Goal: Obtain resource: Obtain resource

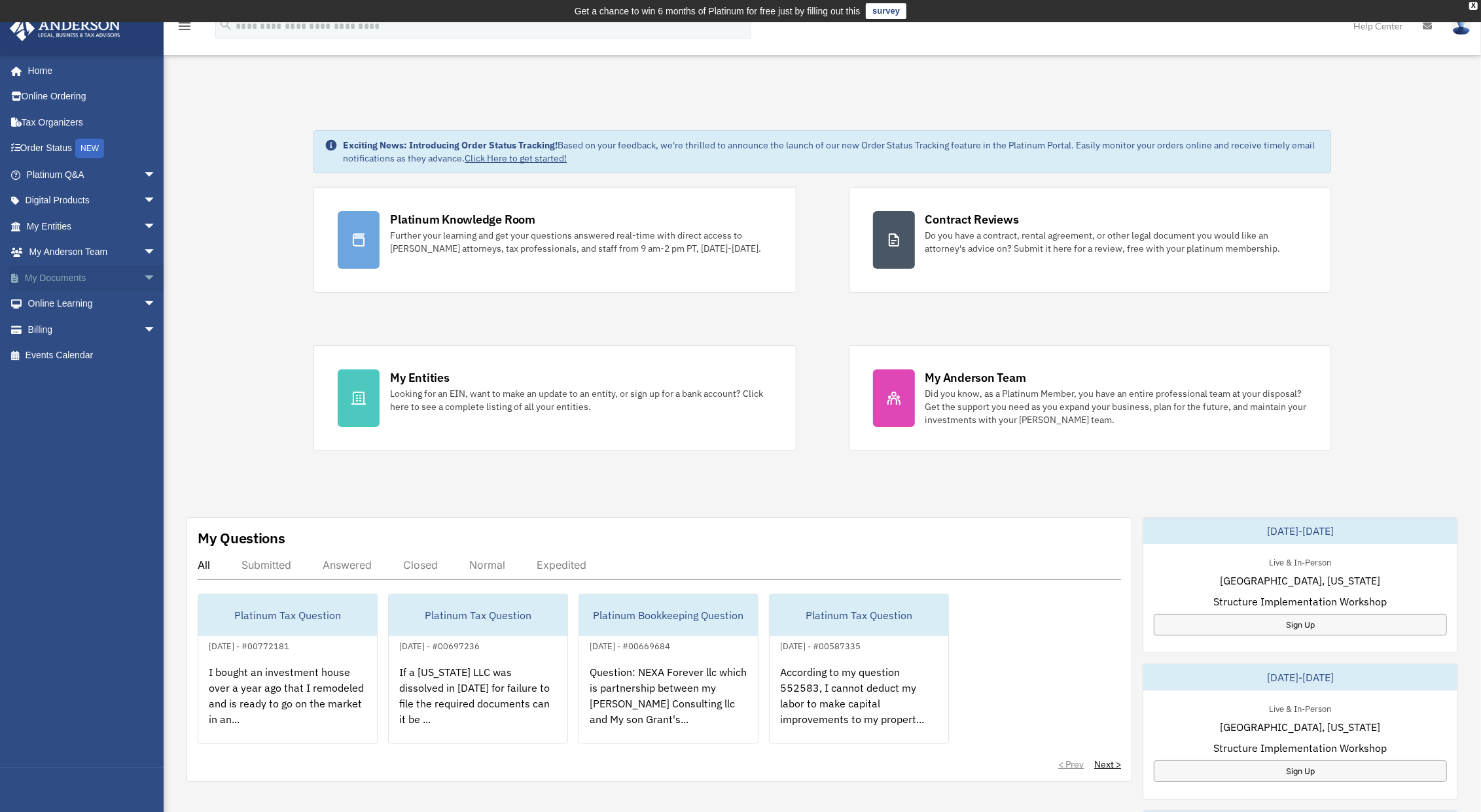
click at [143, 276] on span "arrow_drop_down" at bounding box center [156, 278] width 26 height 26
click at [55, 294] on link "Box" at bounding box center [97, 304] width 158 height 26
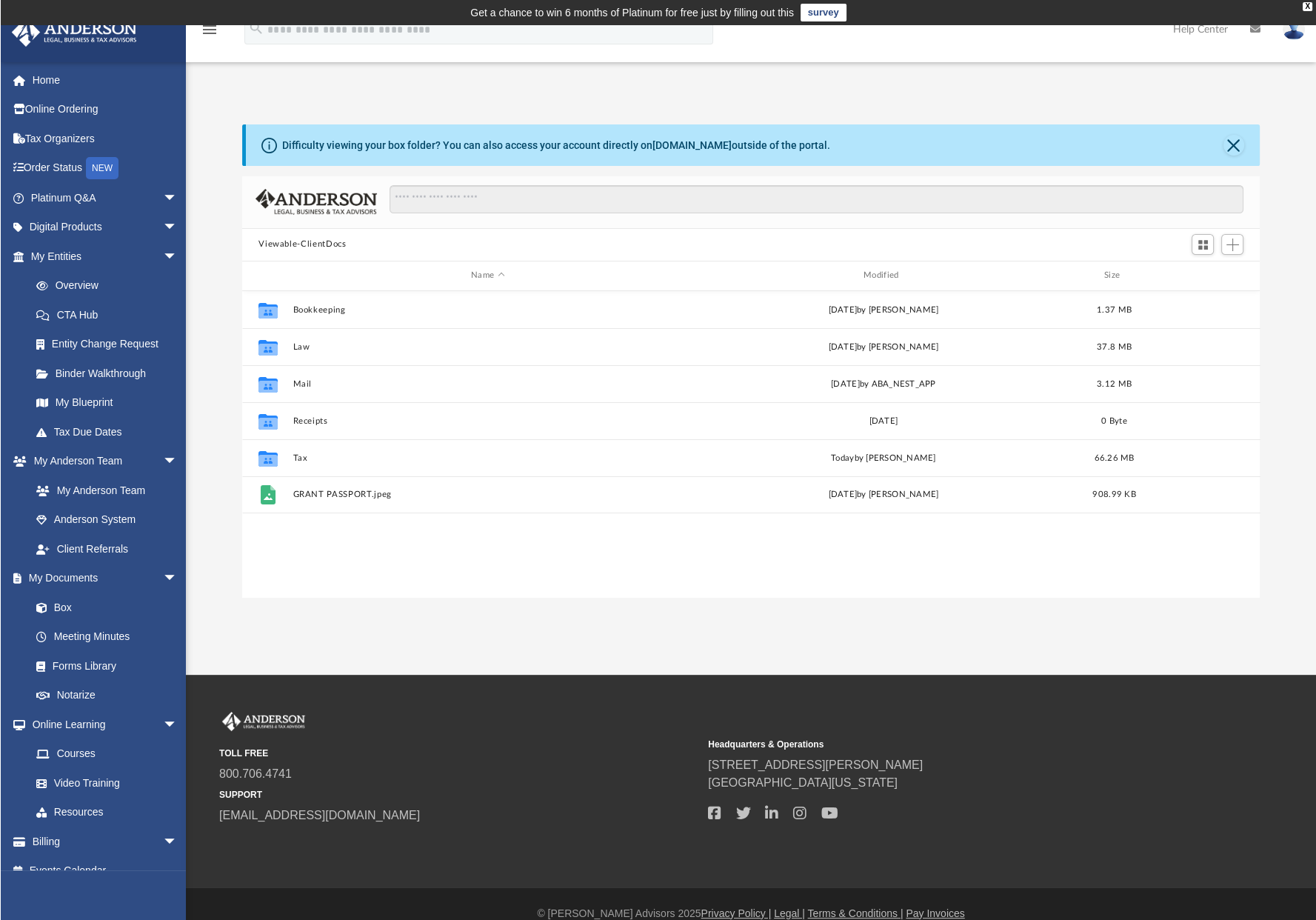
scroll to position [323, 1003]
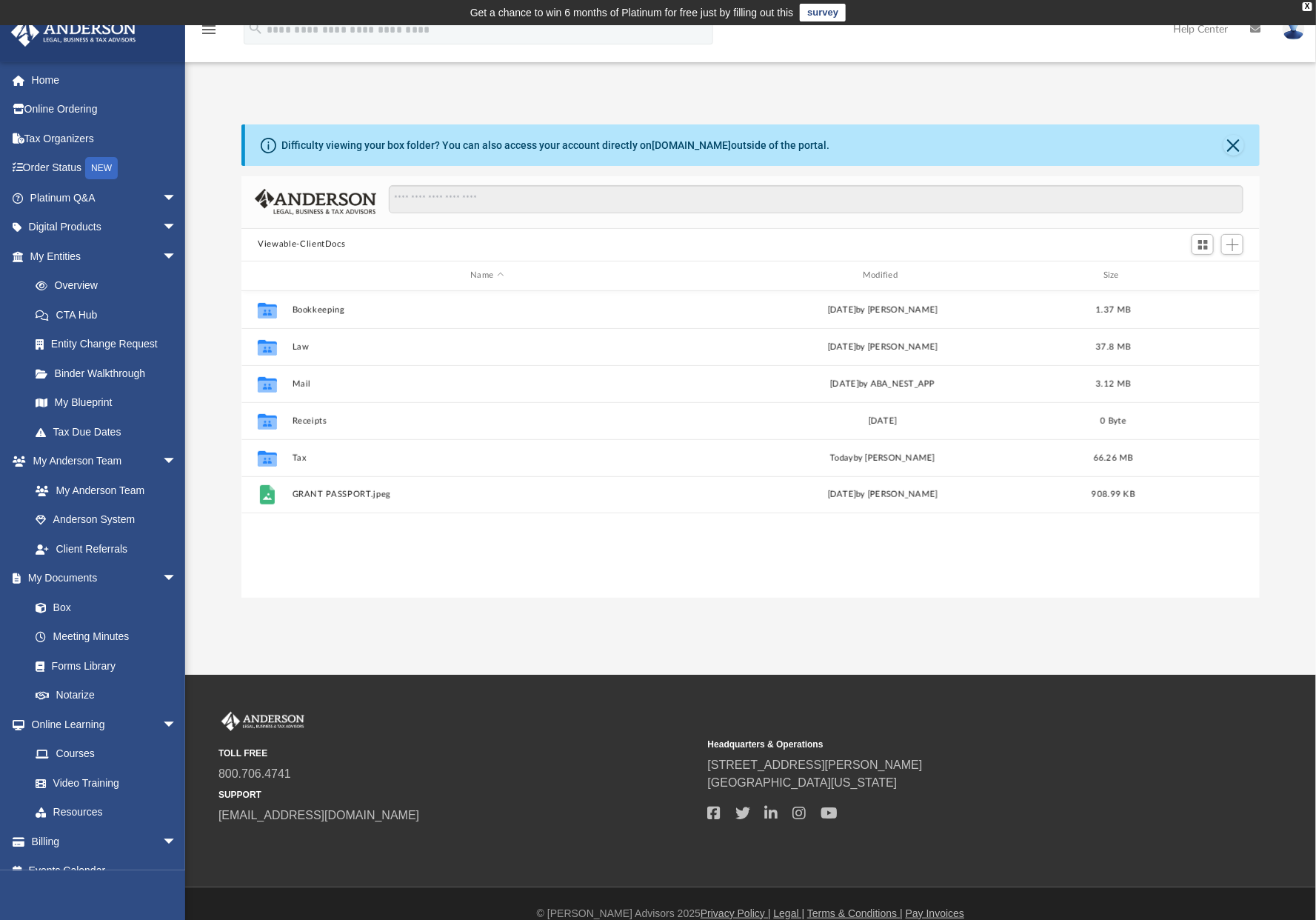
click at [549, 89] on div "App keithhlars1@gmail.com Sign Out keithhlars1@gmail.com Home Online Ordering T…" at bounding box center [658, 338] width 1316 height 520
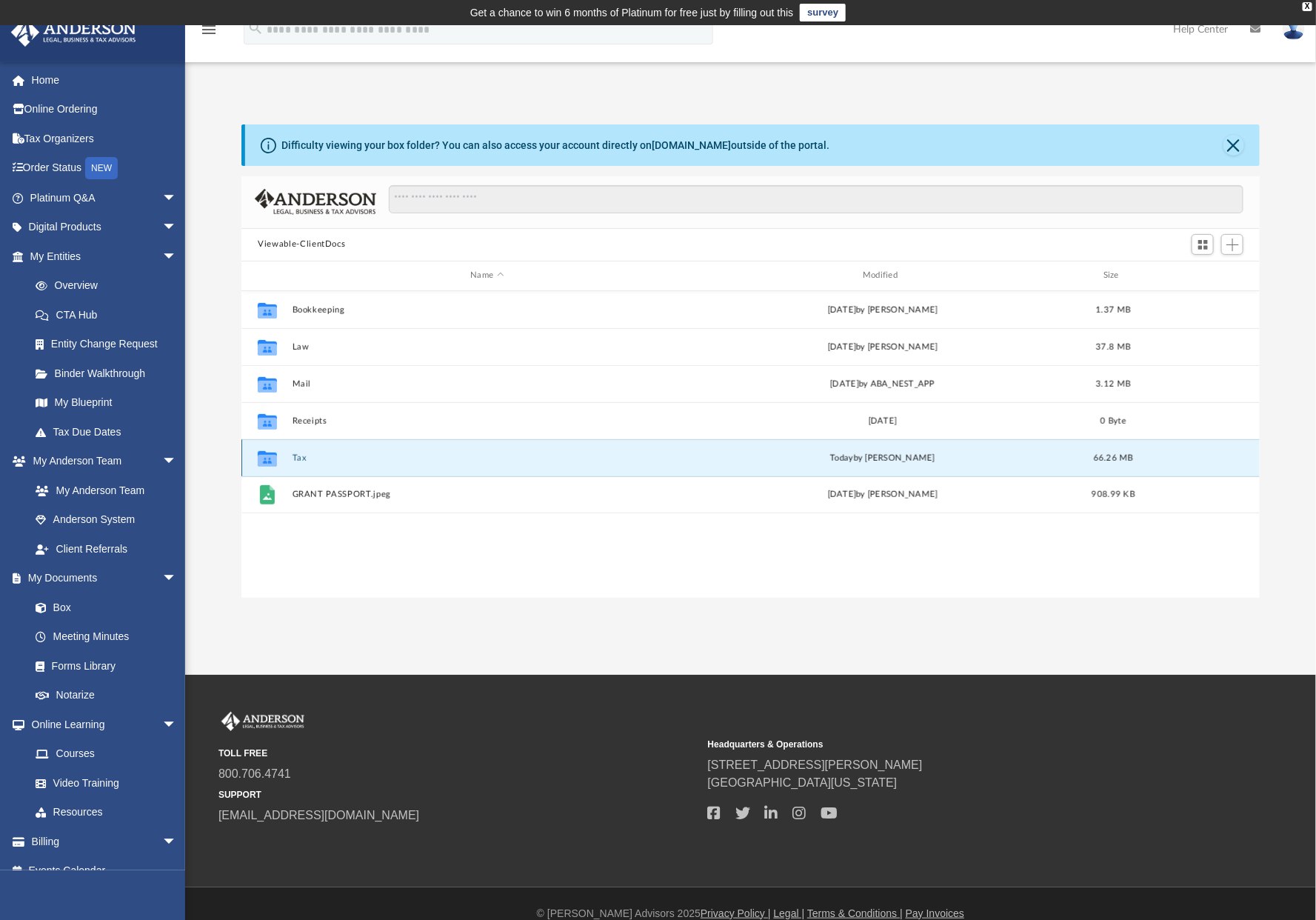
click at [299, 454] on button "Tax" at bounding box center [487, 458] width 389 height 10
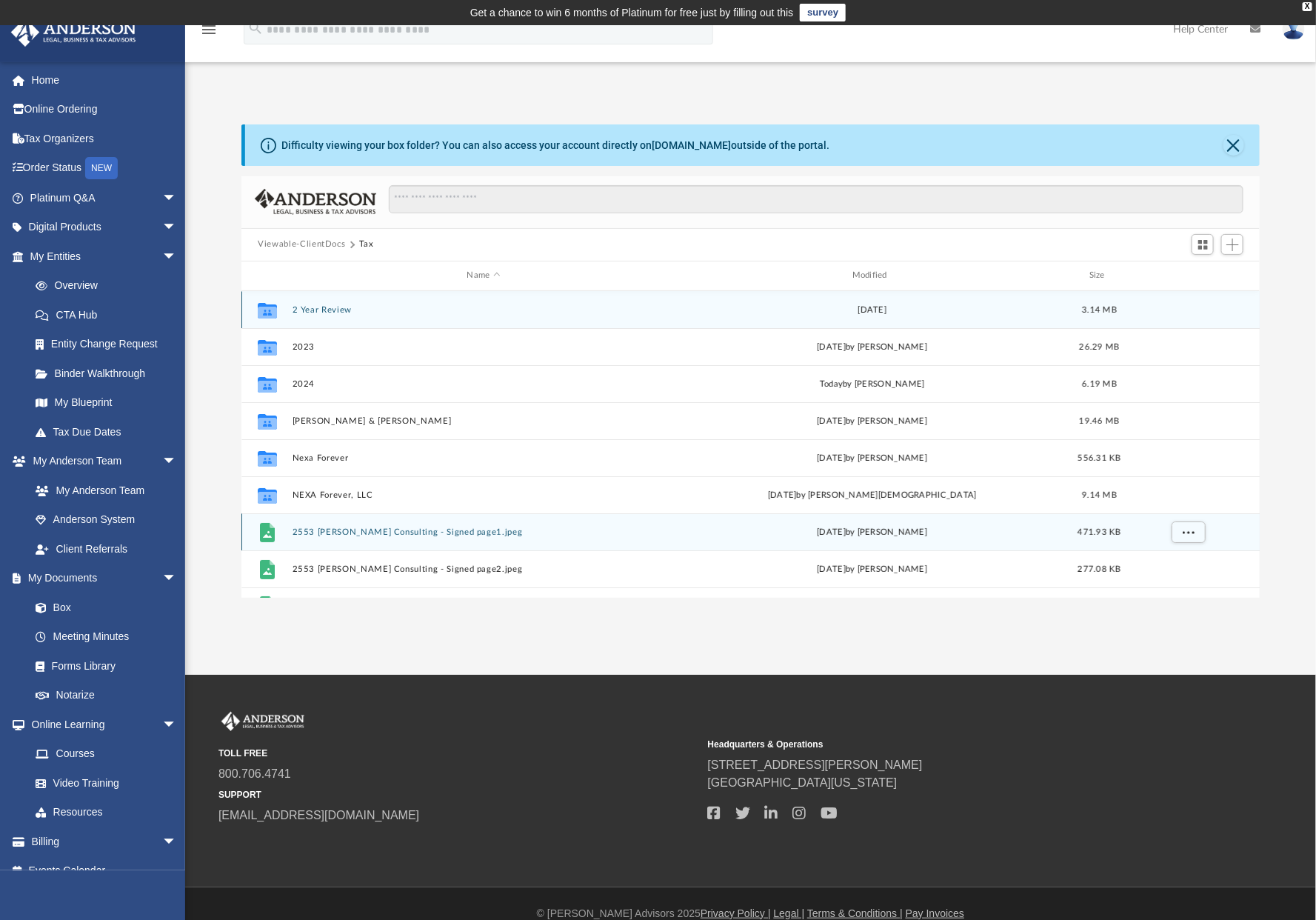
scroll to position [26, 0]
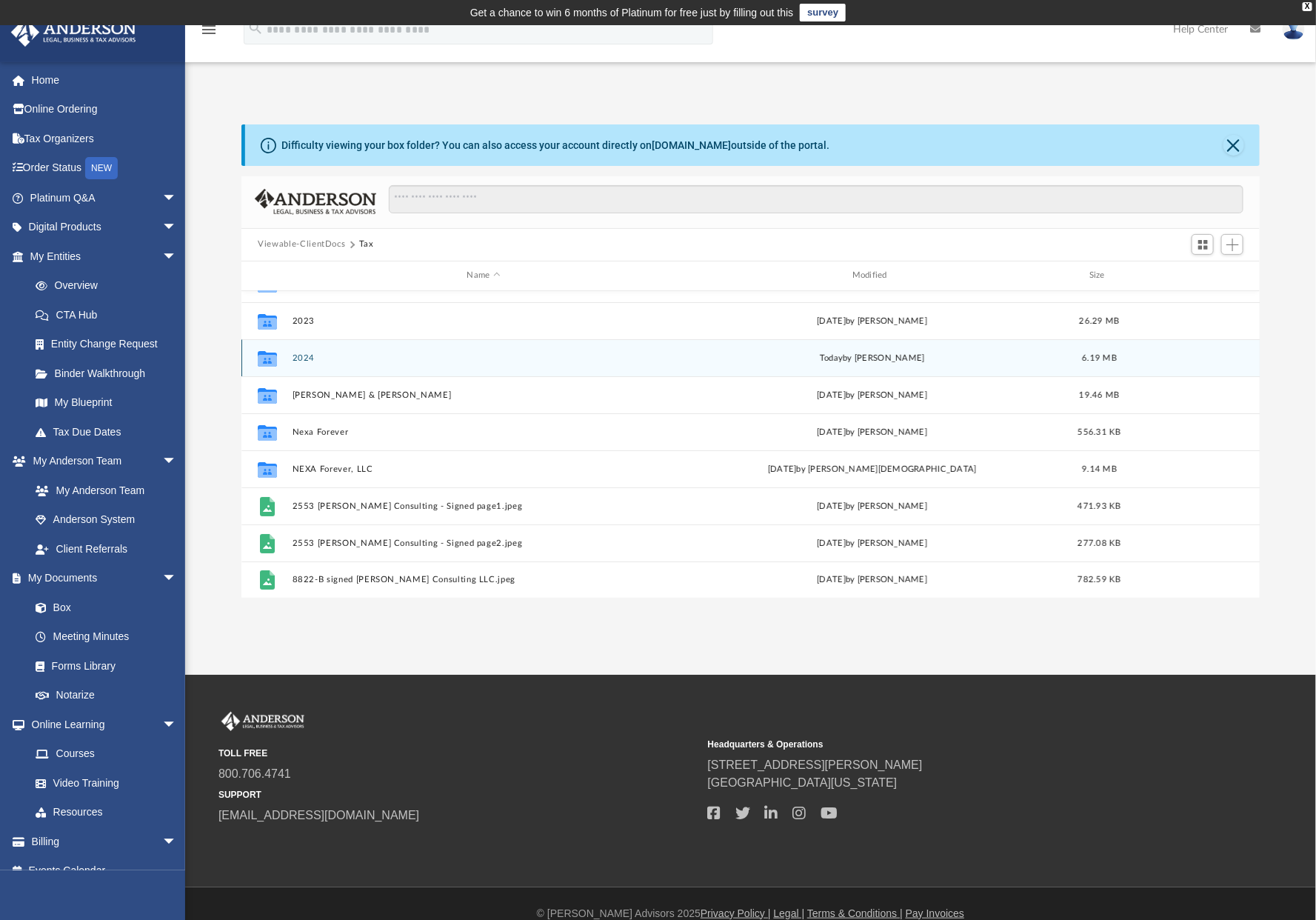
click at [301, 350] on div "Collaborated Folder 2024 today by Alex Price 6.19 MB" at bounding box center [750, 358] width 1018 height 37
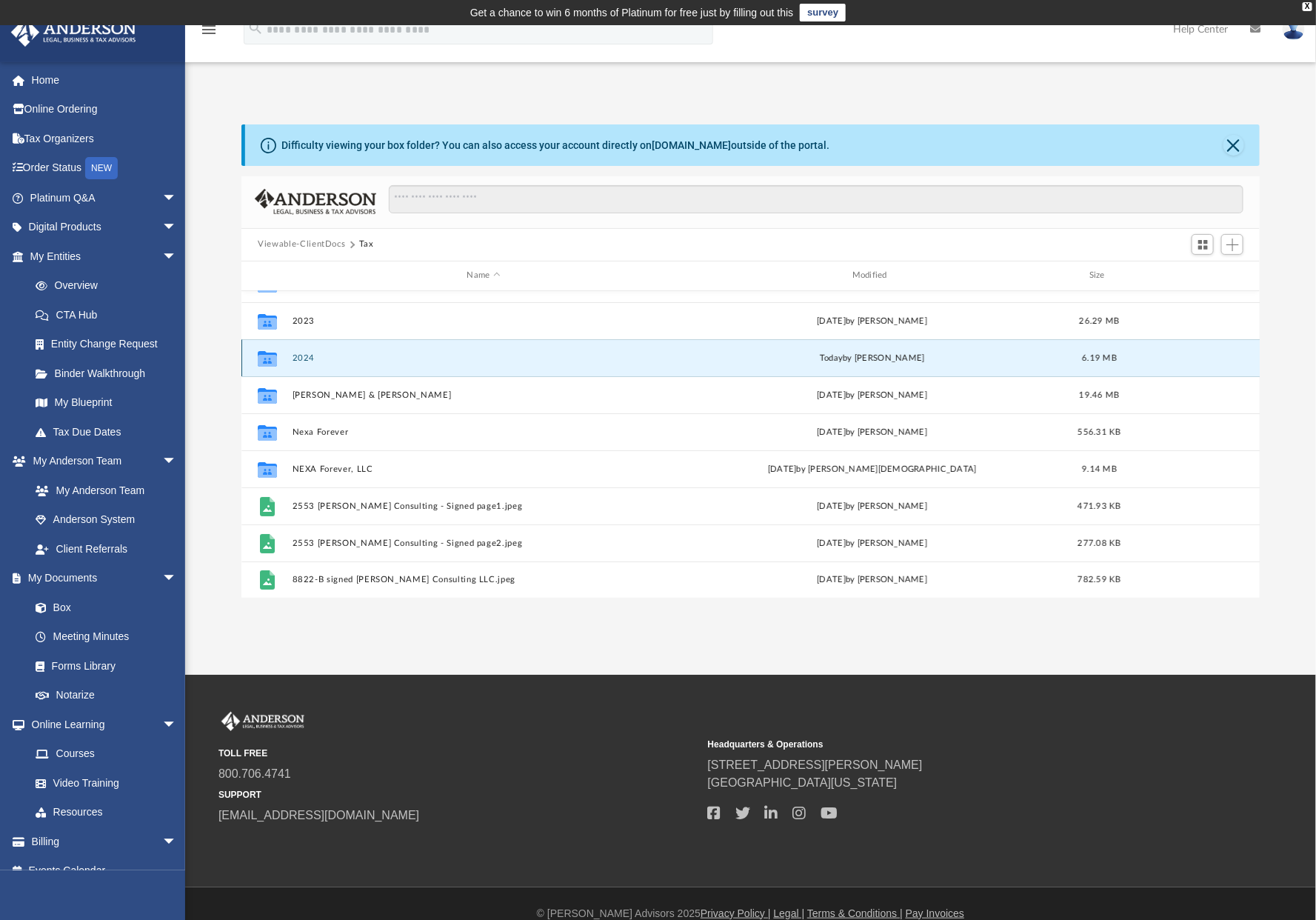
click at [303, 353] on button "2024" at bounding box center [484, 358] width 382 height 10
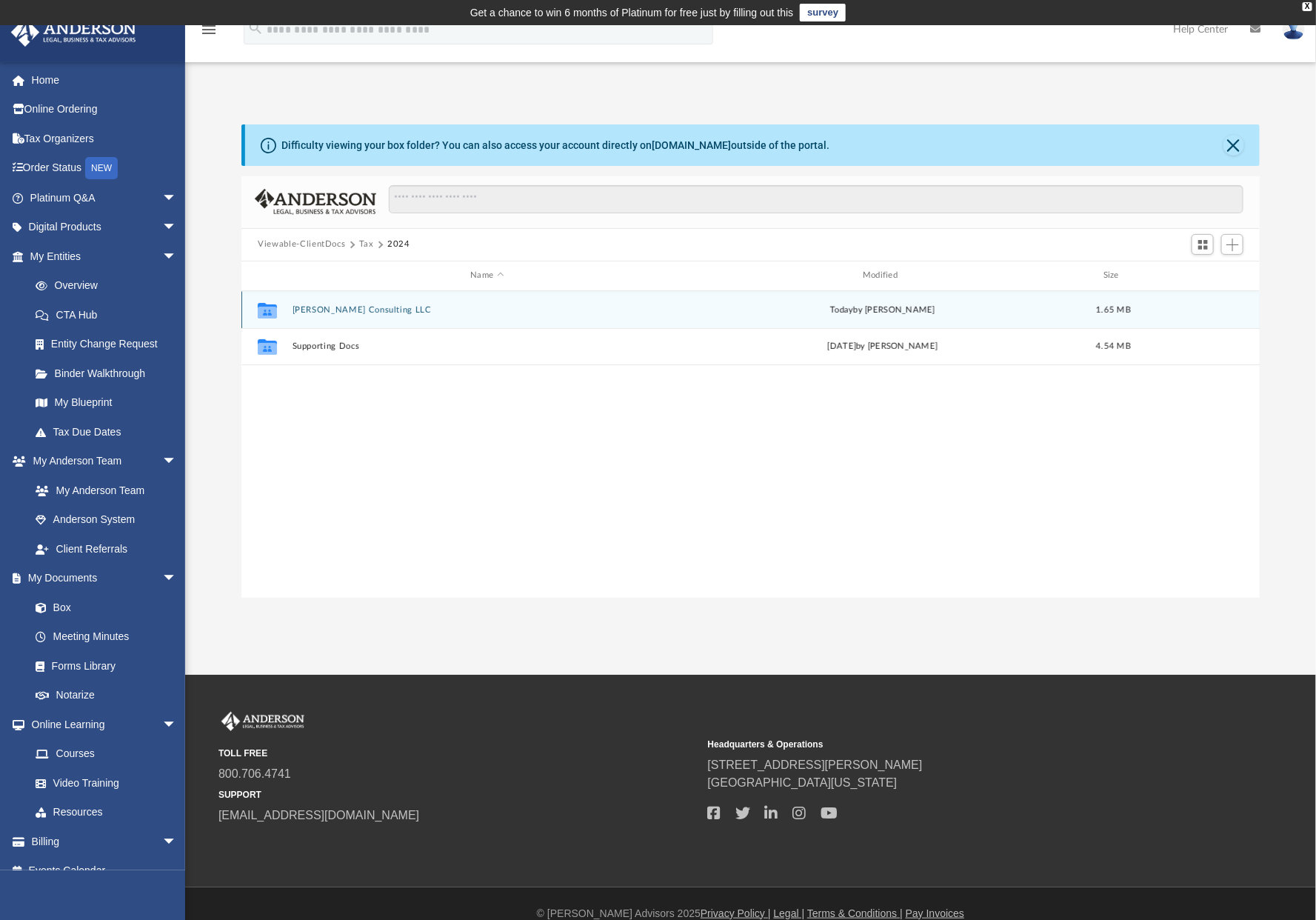
scroll to position [0, 0]
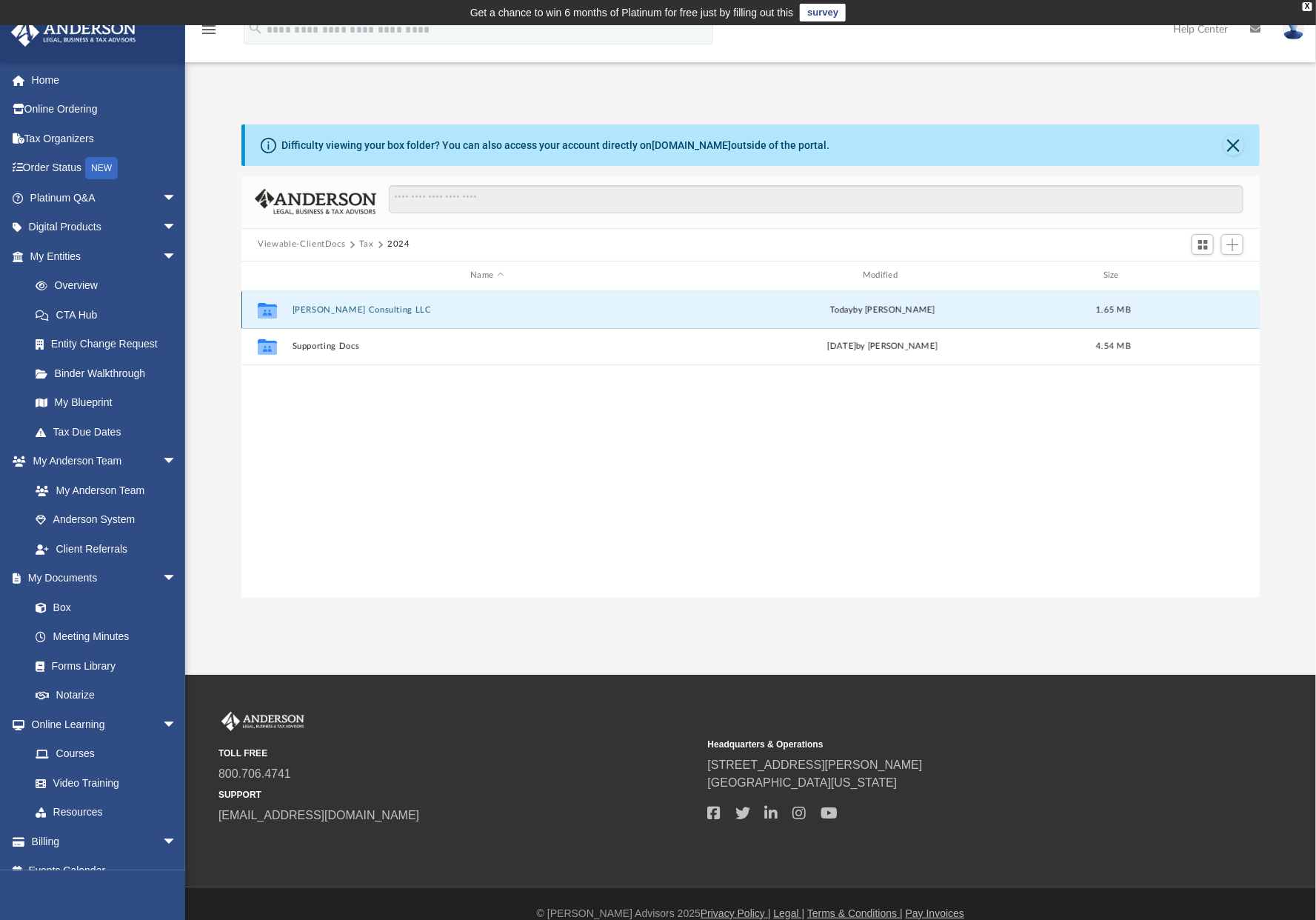
click at [317, 308] on button "Larsen Consulting LLC" at bounding box center [487, 309] width 389 height 10
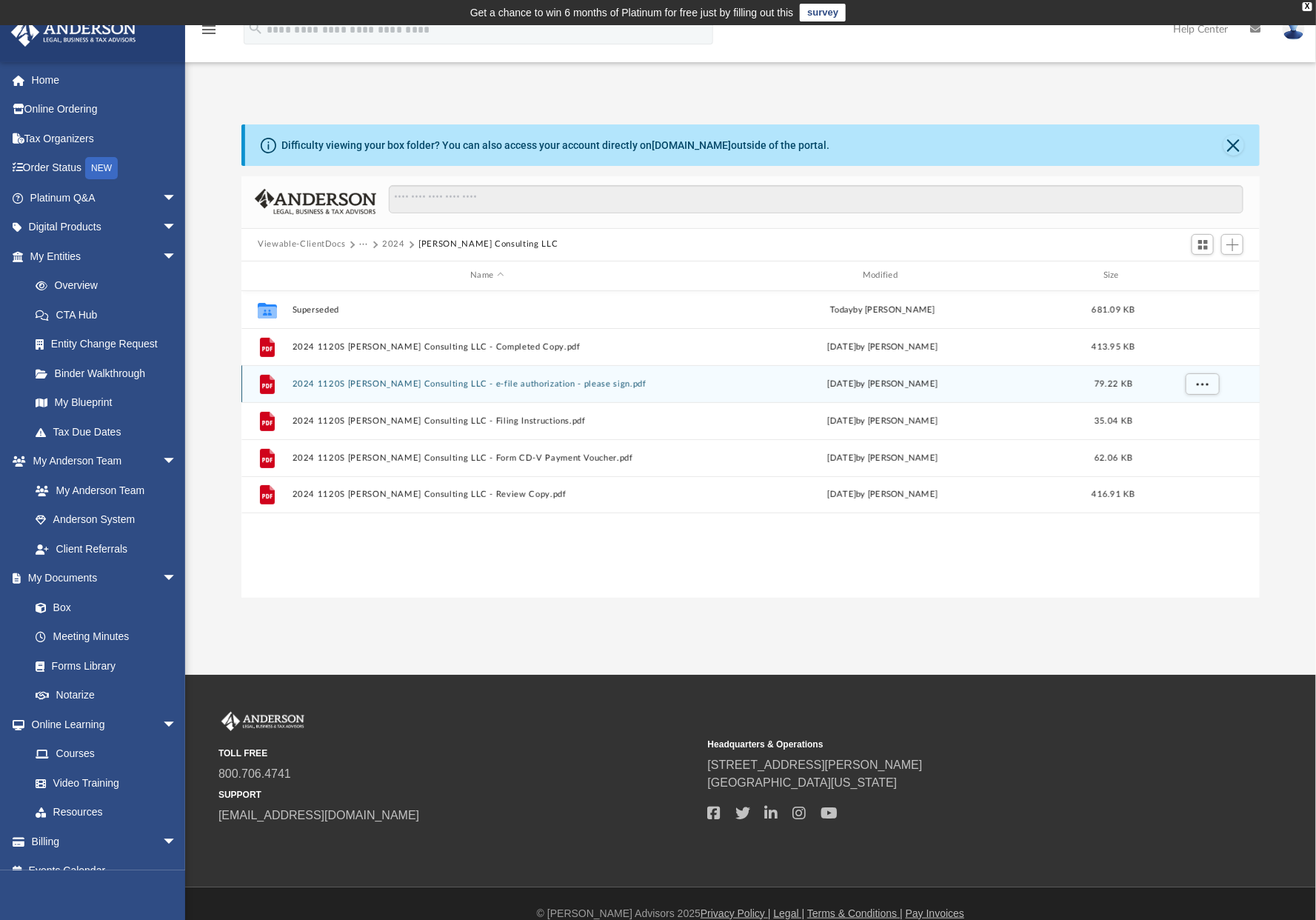
click at [388, 377] on div "File 2024 1120S Larsen Consulting LLC - e-file authorization - please sign.pdf …" at bounding box center [750, 383] width 1018 height 37
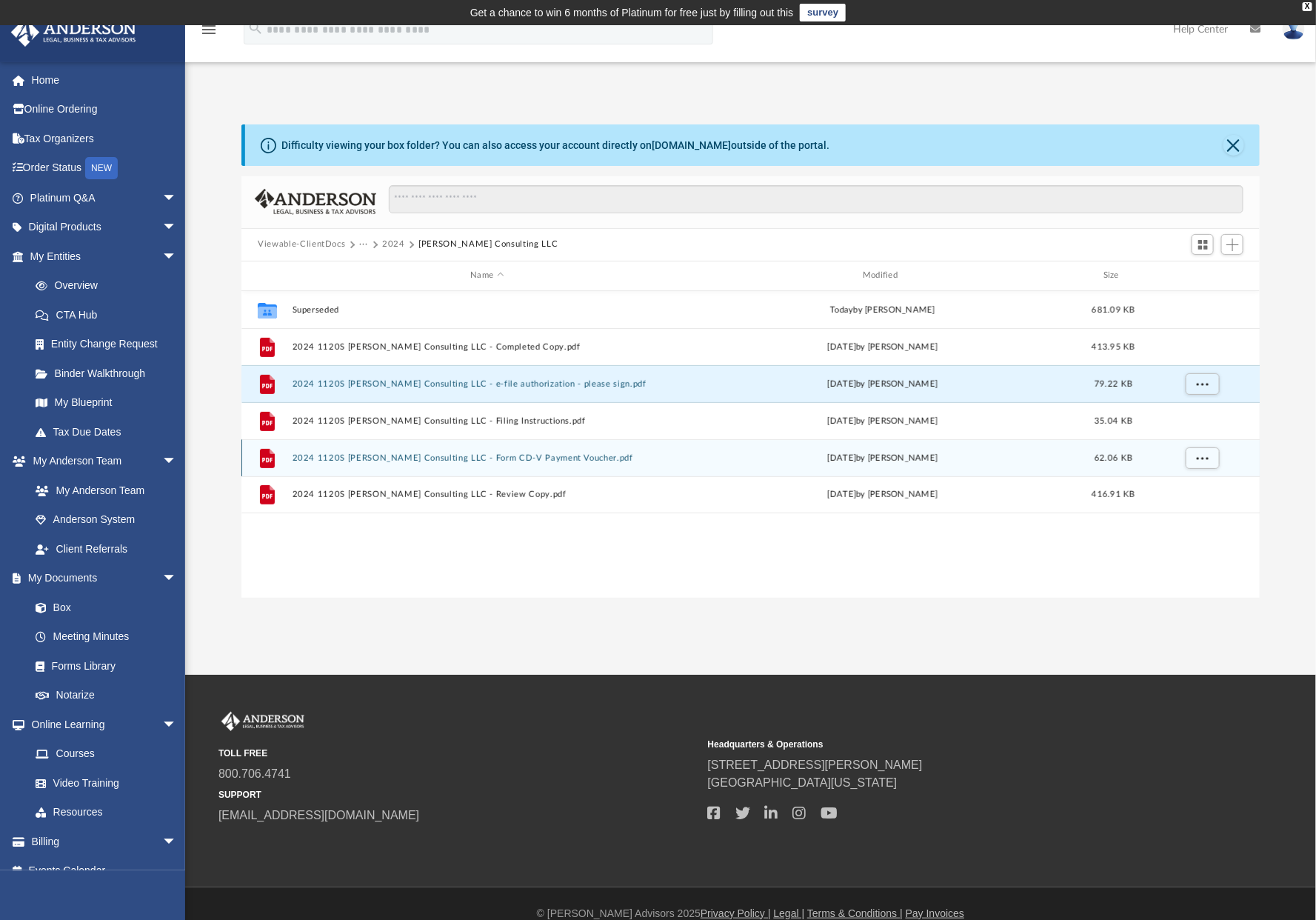
click at [611, 450] on div "File 2024 1120S Larsen Consulting LLC - Form CD-V Payment Voucher.pdf Mon Jun 9…" at bounding box center [750, 458] width 1018 height 37
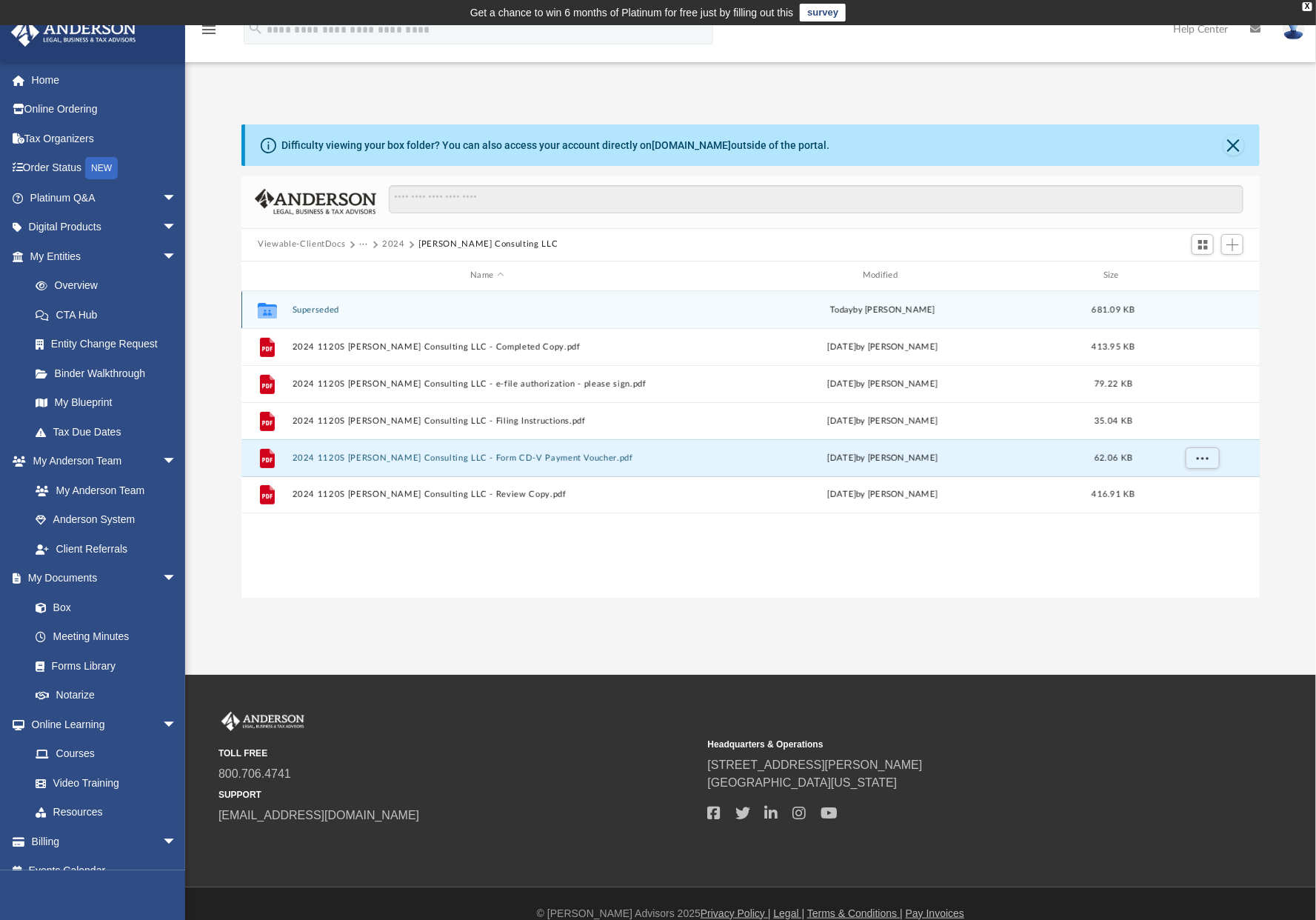
click at [305, 305] on button "Superseded" at bounding box center [487, 309] width 389 height 10
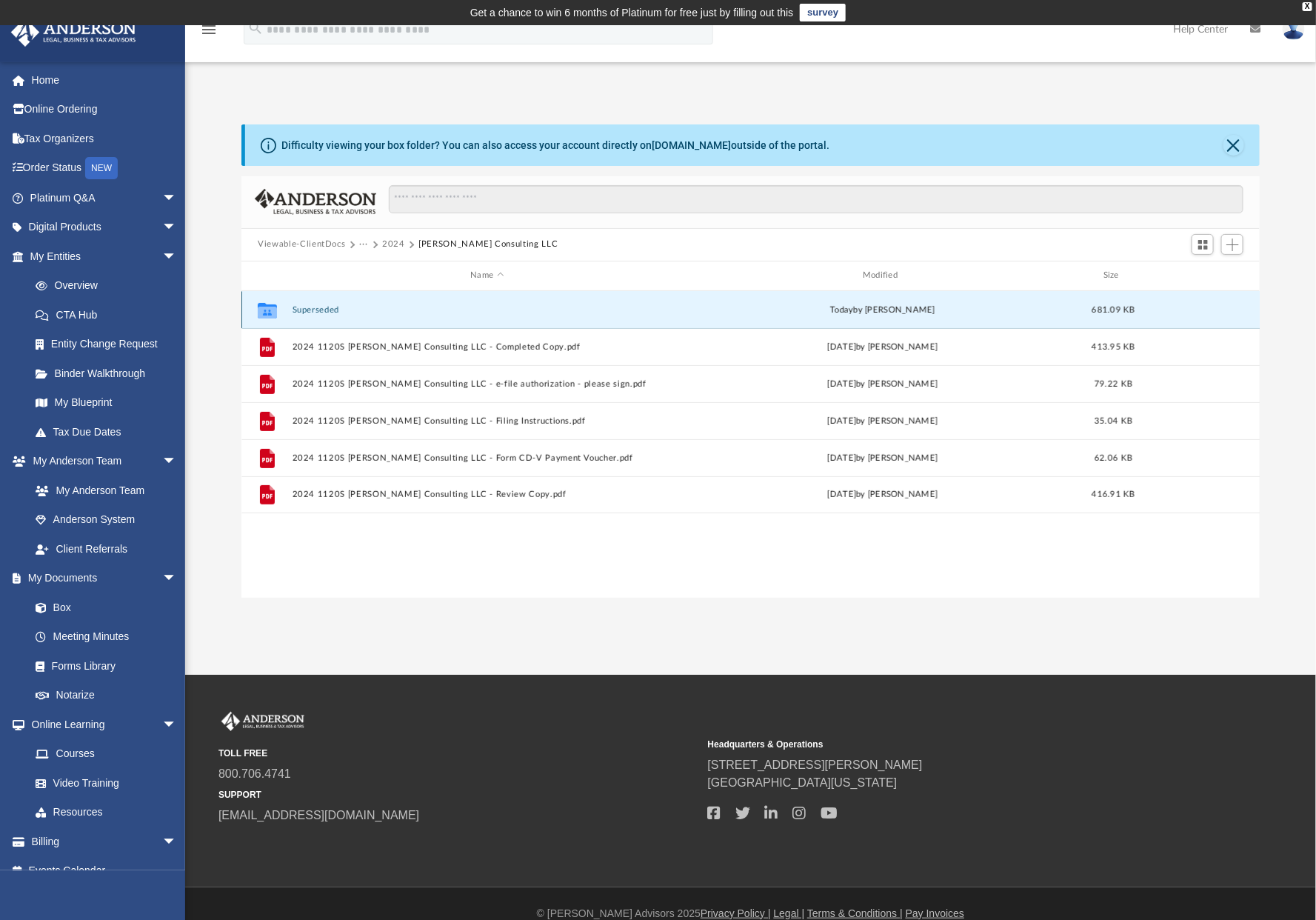
click at [305, 305] on button "Superseded" at bounding box center [487, 309] width 389 height 10
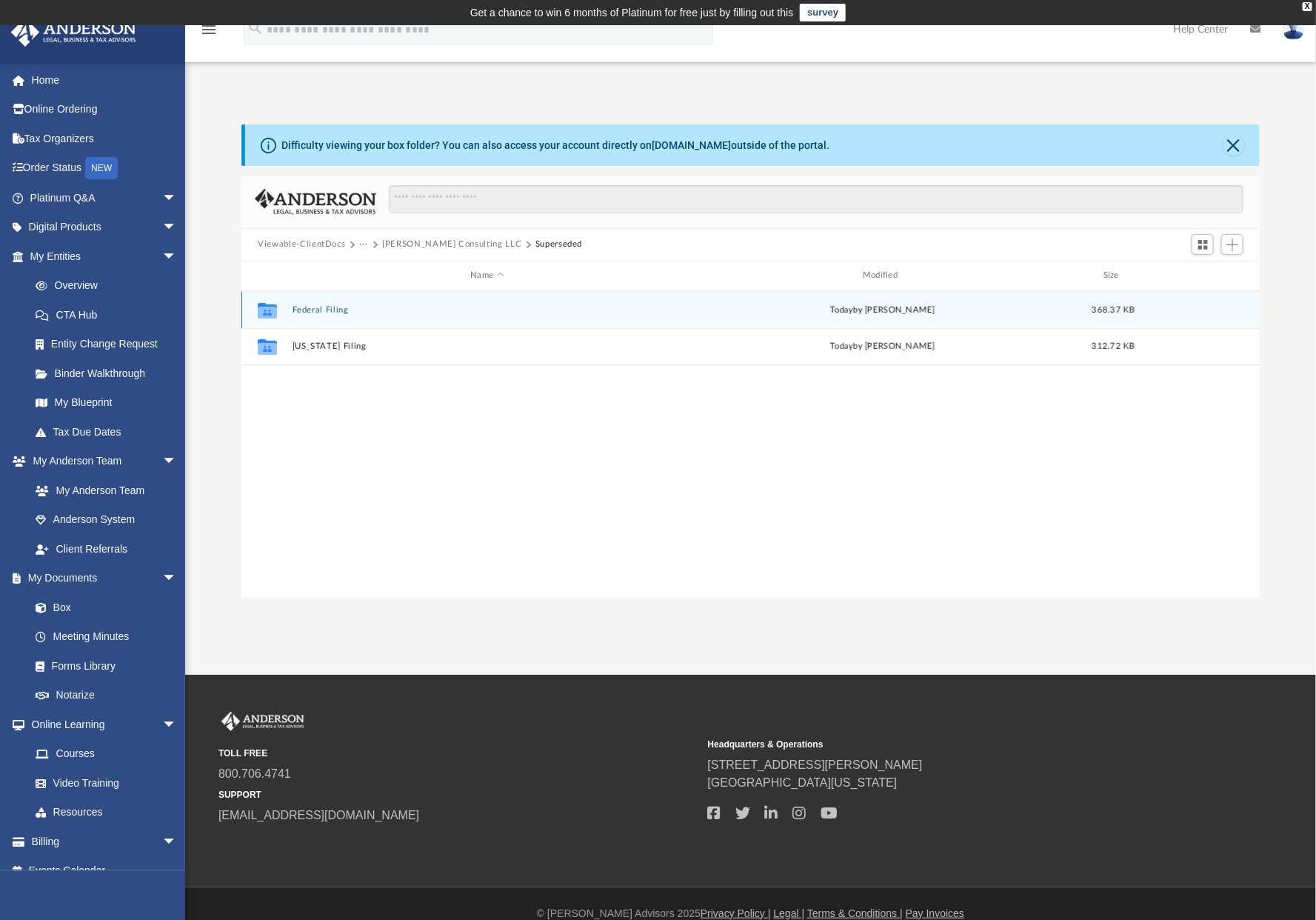
click at [315, 309] on button "Federal Filing" at bounding box center [487, 309] width 389 height 10
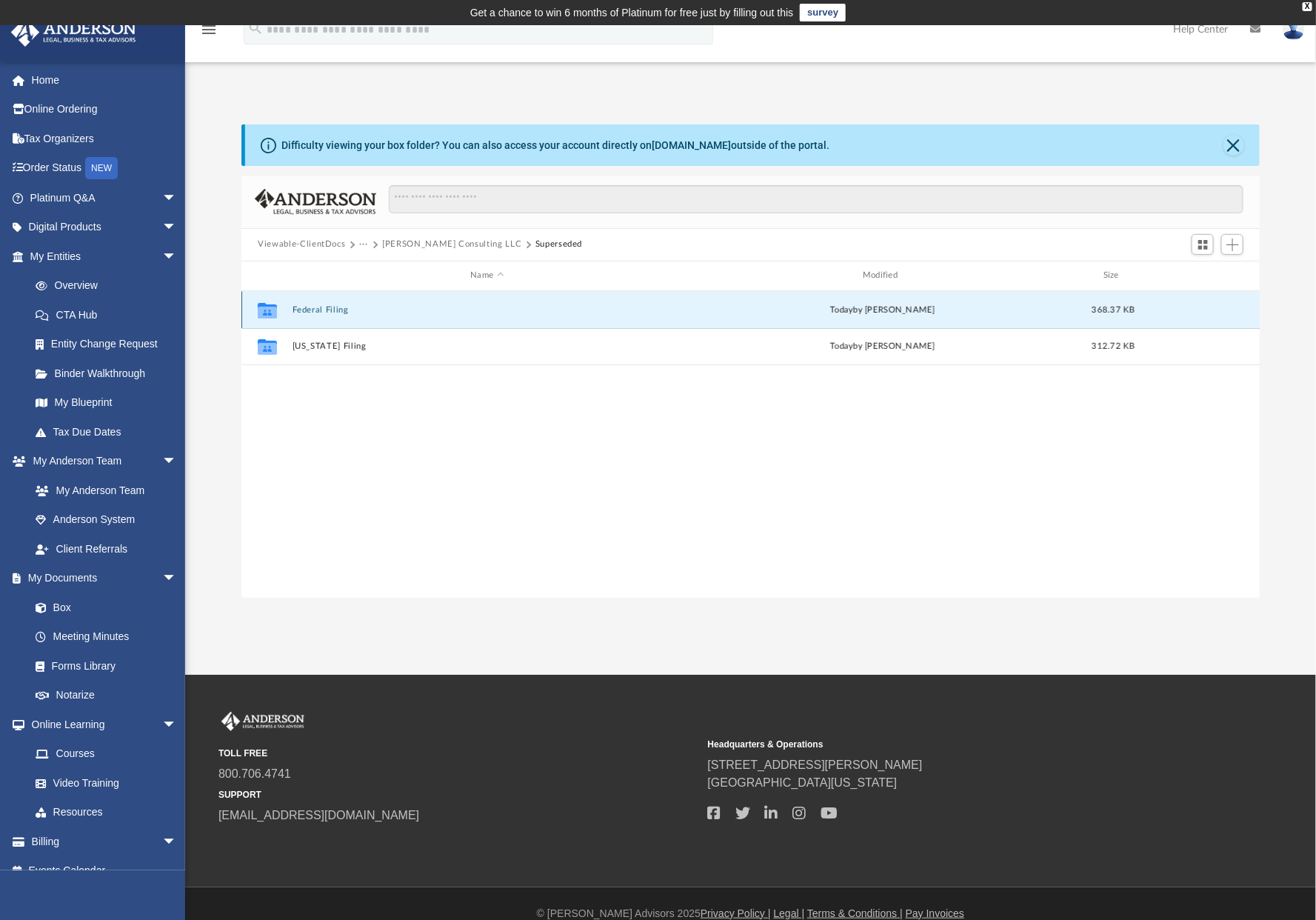
click at [315, 309] on button "Federal Filing" at bounding box center [487, 309] width 389 height 10
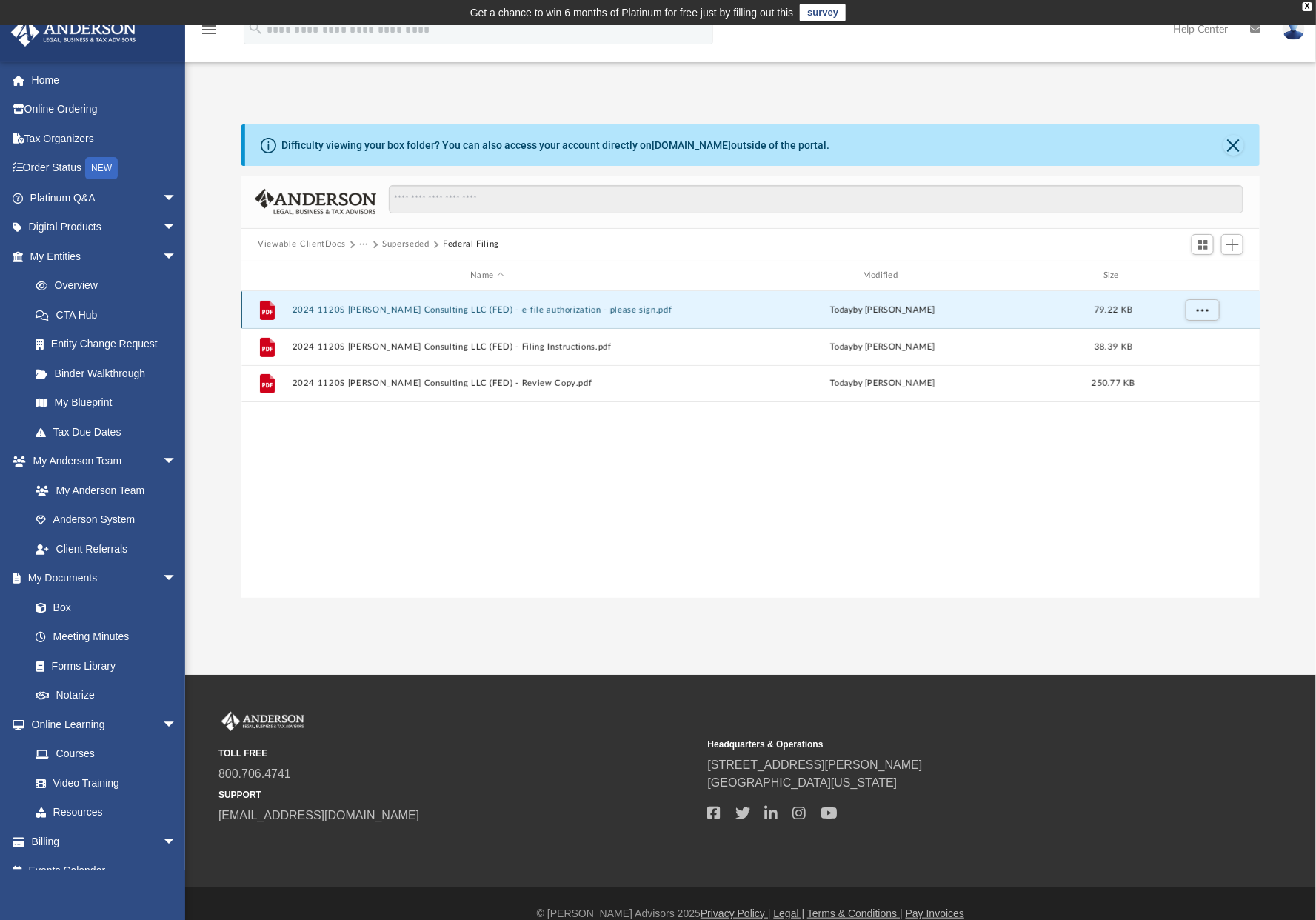
click at [492, 309] on button "2024 1120S Larsen Consulting LLC (FED) - e-file authorization - please sign.pdf" at bounding box center [487, 309] width 389 height 10
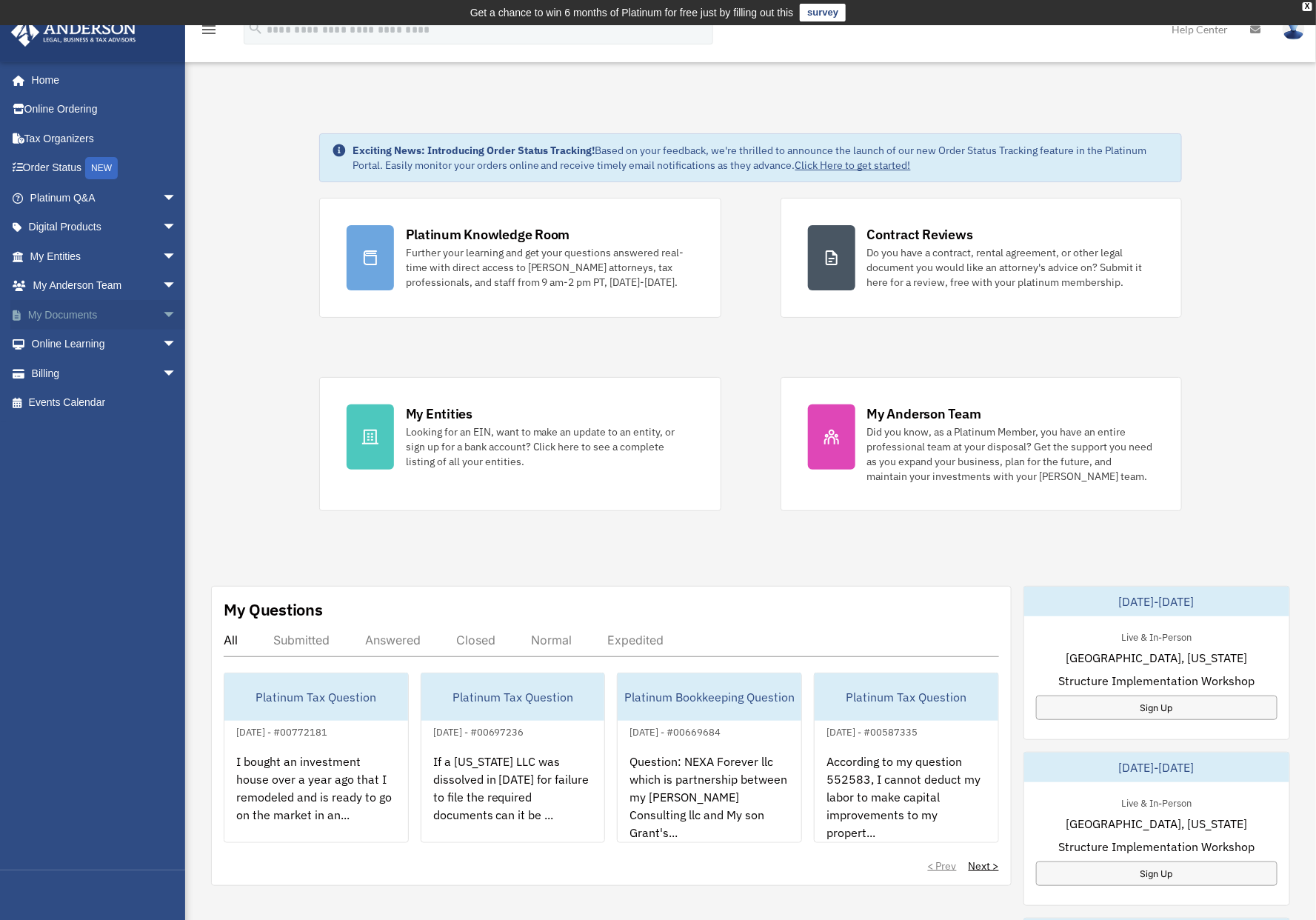
click at [162, 314] on span "arrow_drop_down" at bounding box center [177, 315] width 30 height 30
click at [63, 336] on link "Box" at bounding box center [110, 345] width 179 height 30
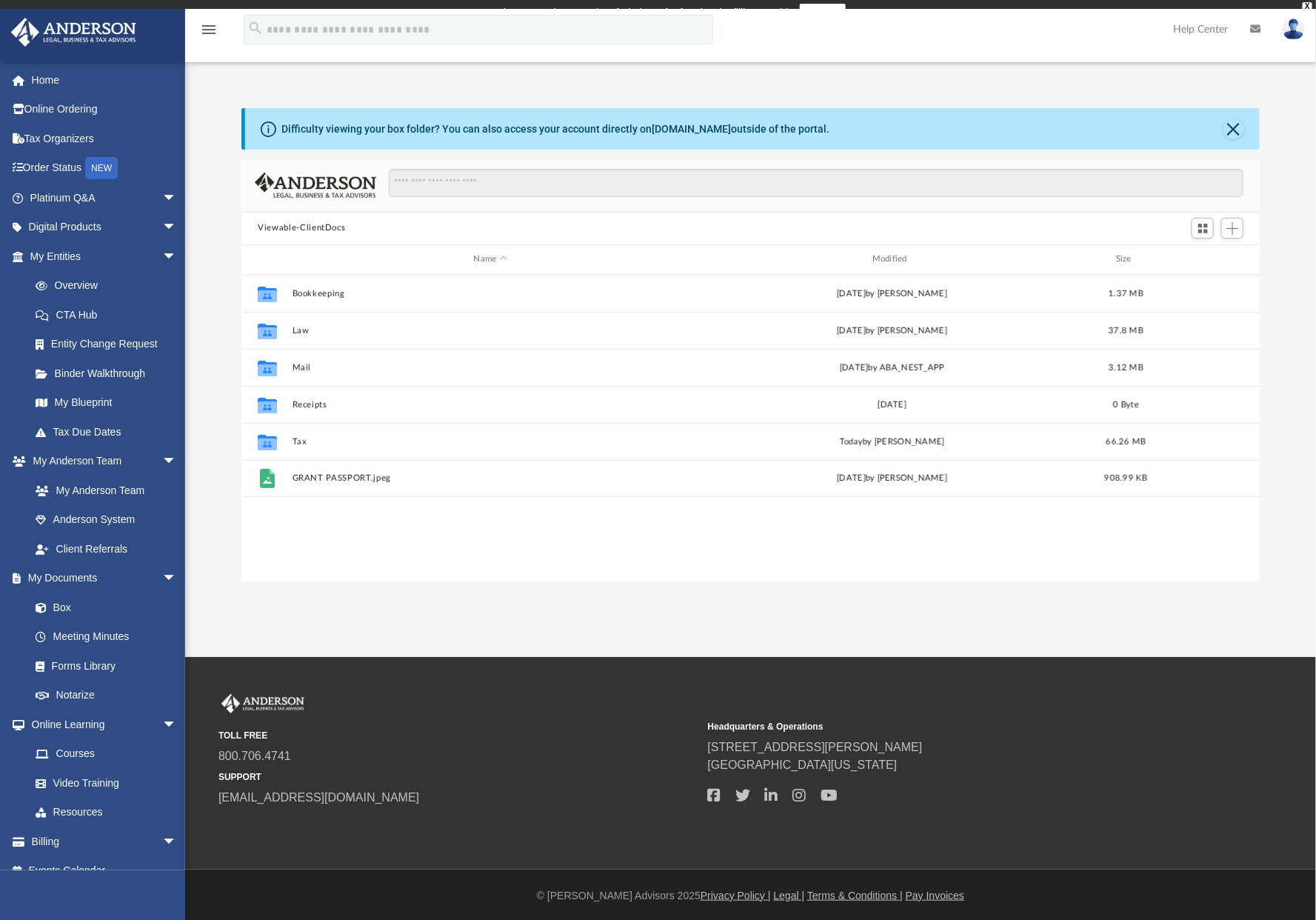
scroll to position [15, 15]
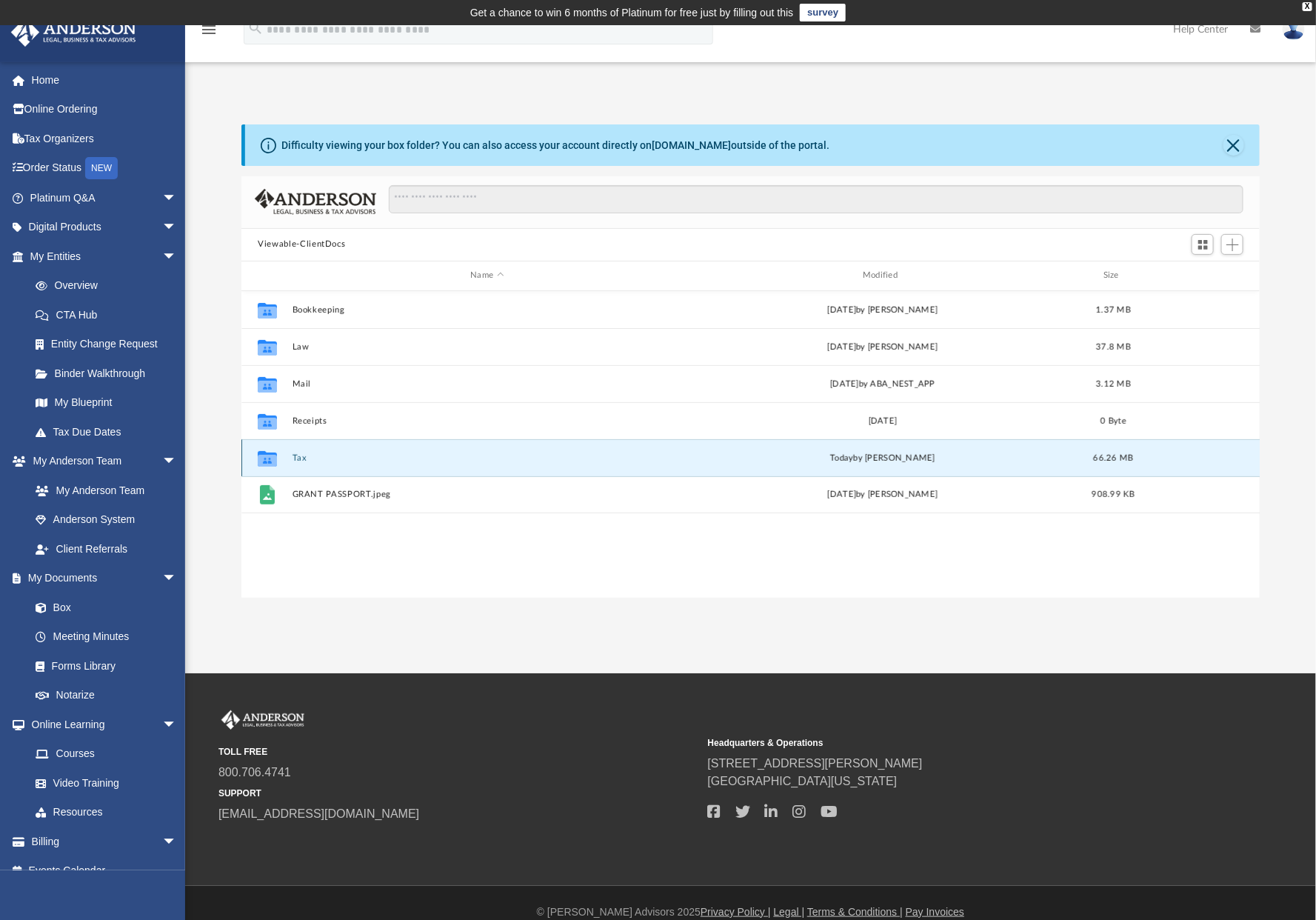
click at [295, 456] on button "Tax" at bounding box center [487, 458] width 389 height 10
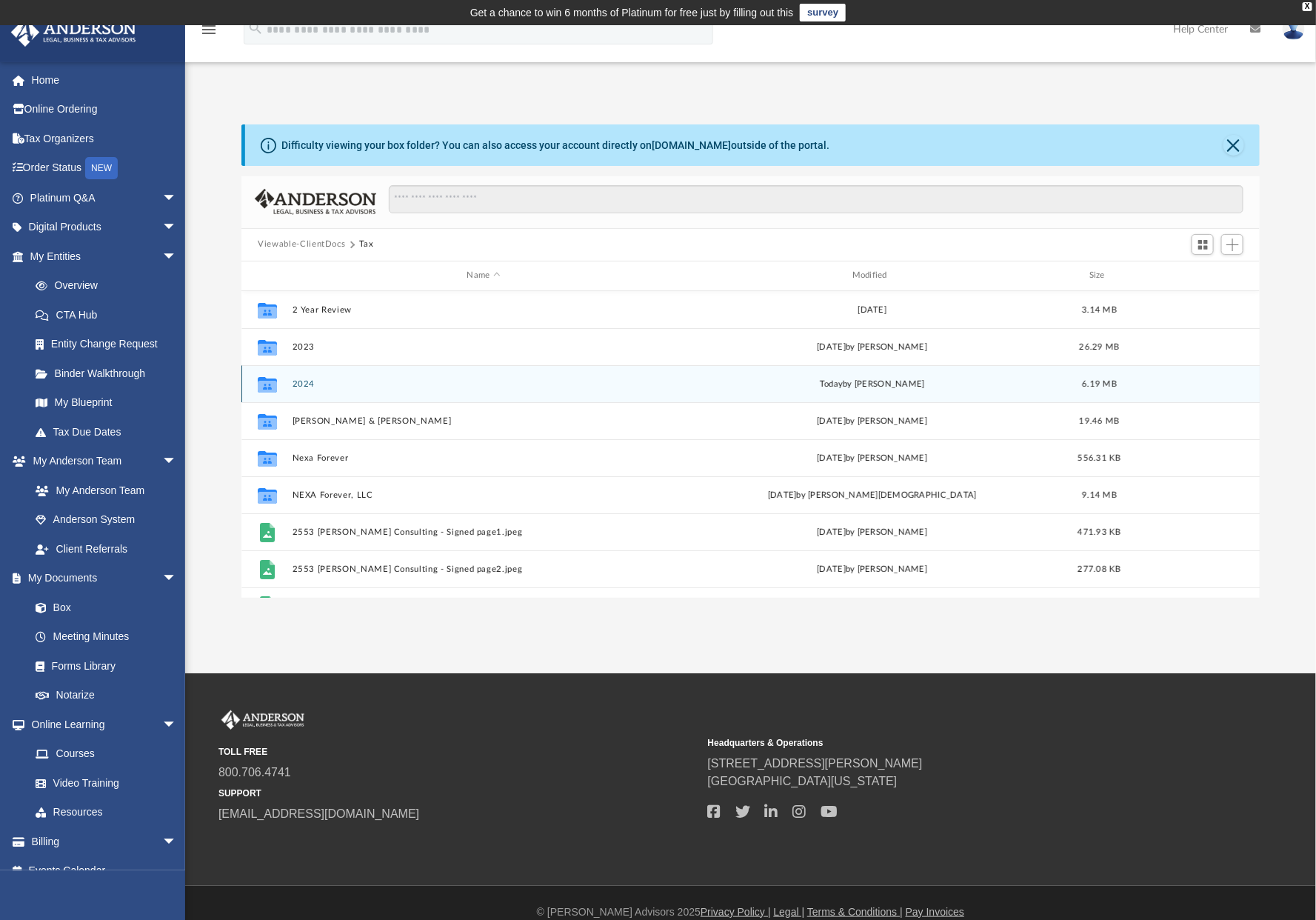
click at [307, 380] on button "2024" at bounding box center [484, 383] width 382 height 10
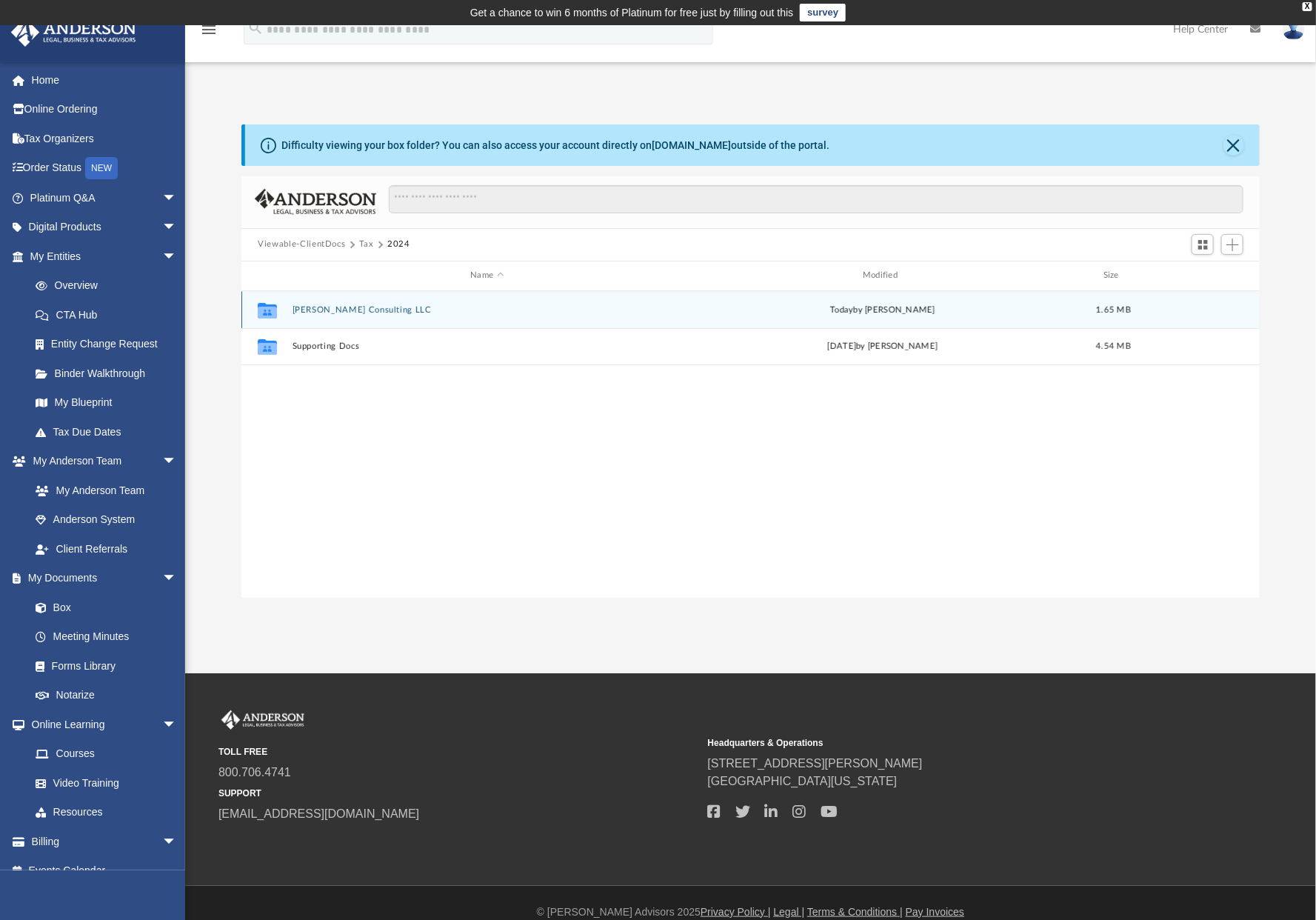
click at [328, 309] on button "Larsen Consulting LLC" at bounding box center [487, 309] width 389 height 10
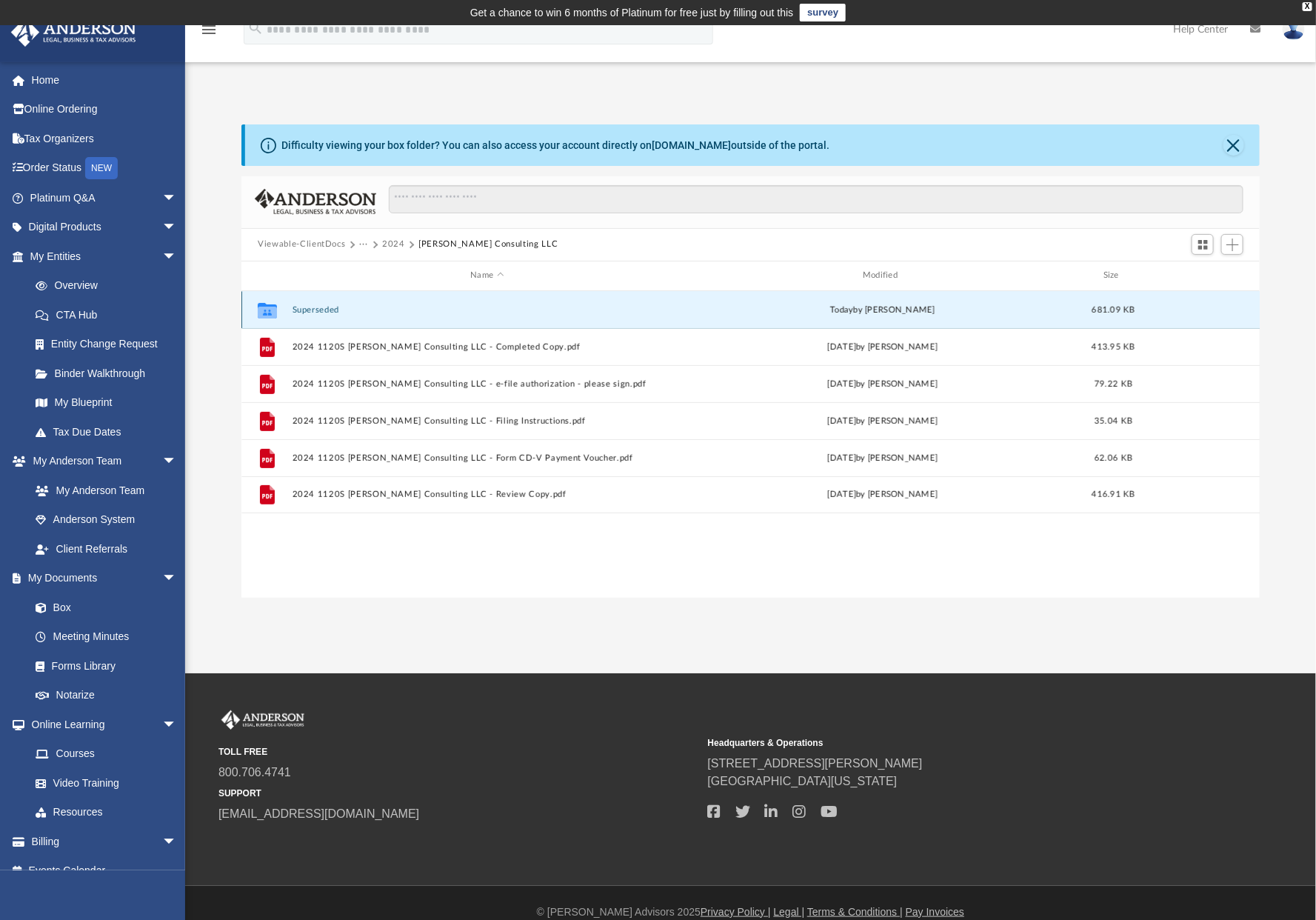
click at [323, 309] on button "Superseded" at bounding box center [487, 309] width 389 height 10
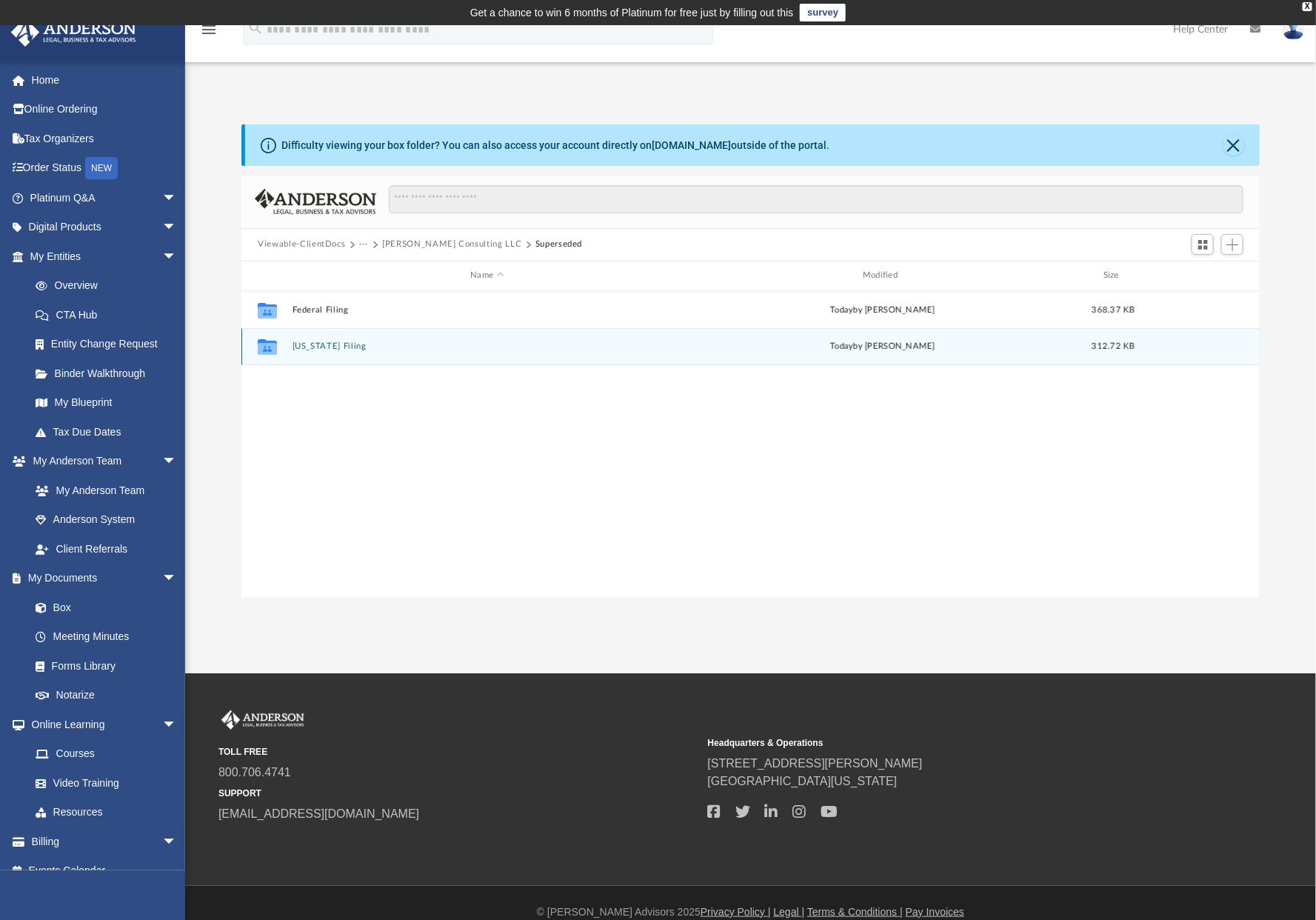
click at [331, 342] on button "North Carolina Filing" at bounding box center [487, 346] width 389 height 10
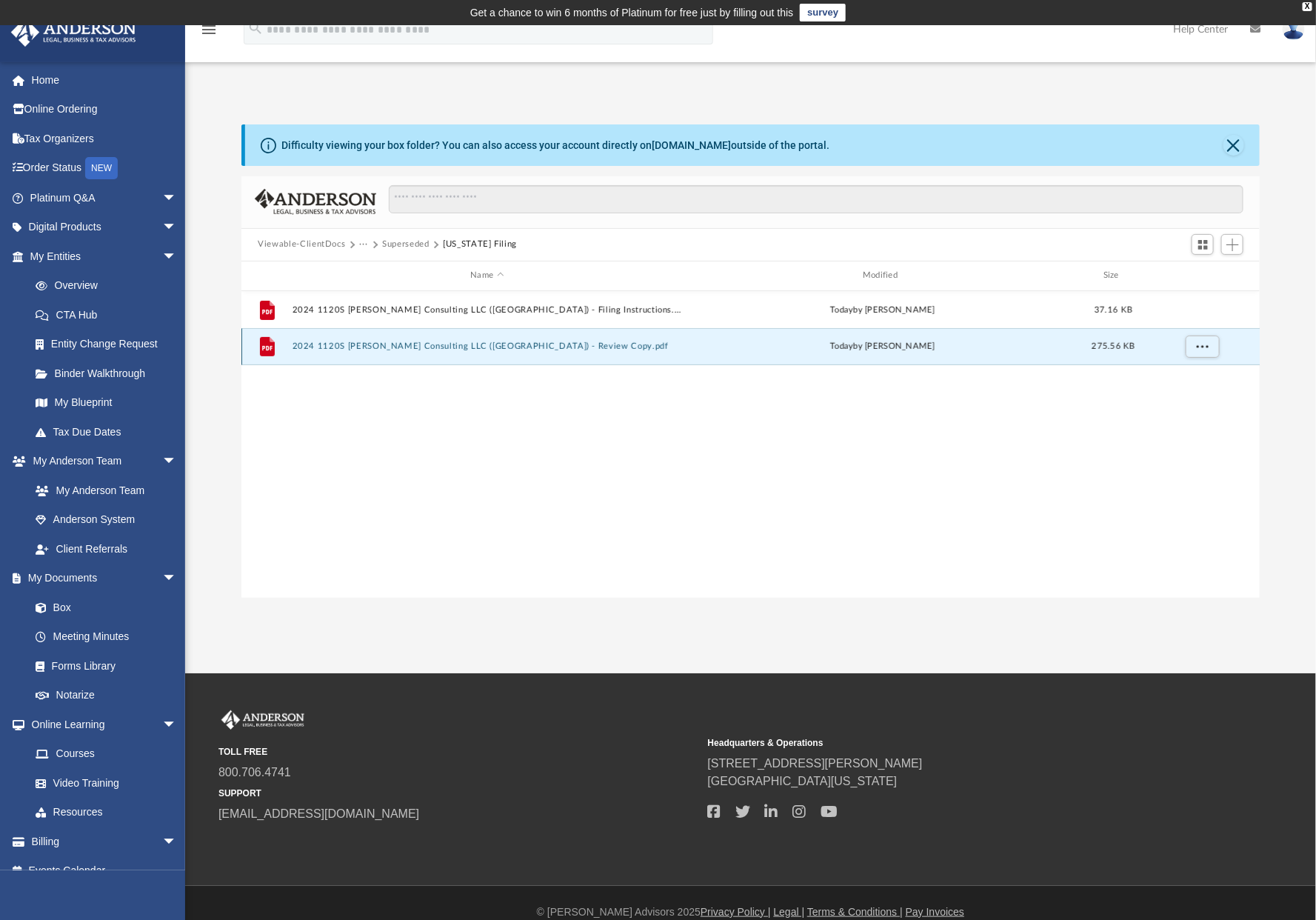
click at [355, 342] on button "2024 1120S Larsen Consulting LLC (NC) - Review Copy.pdf" at bounding box center [487, 346] width 389 height 10
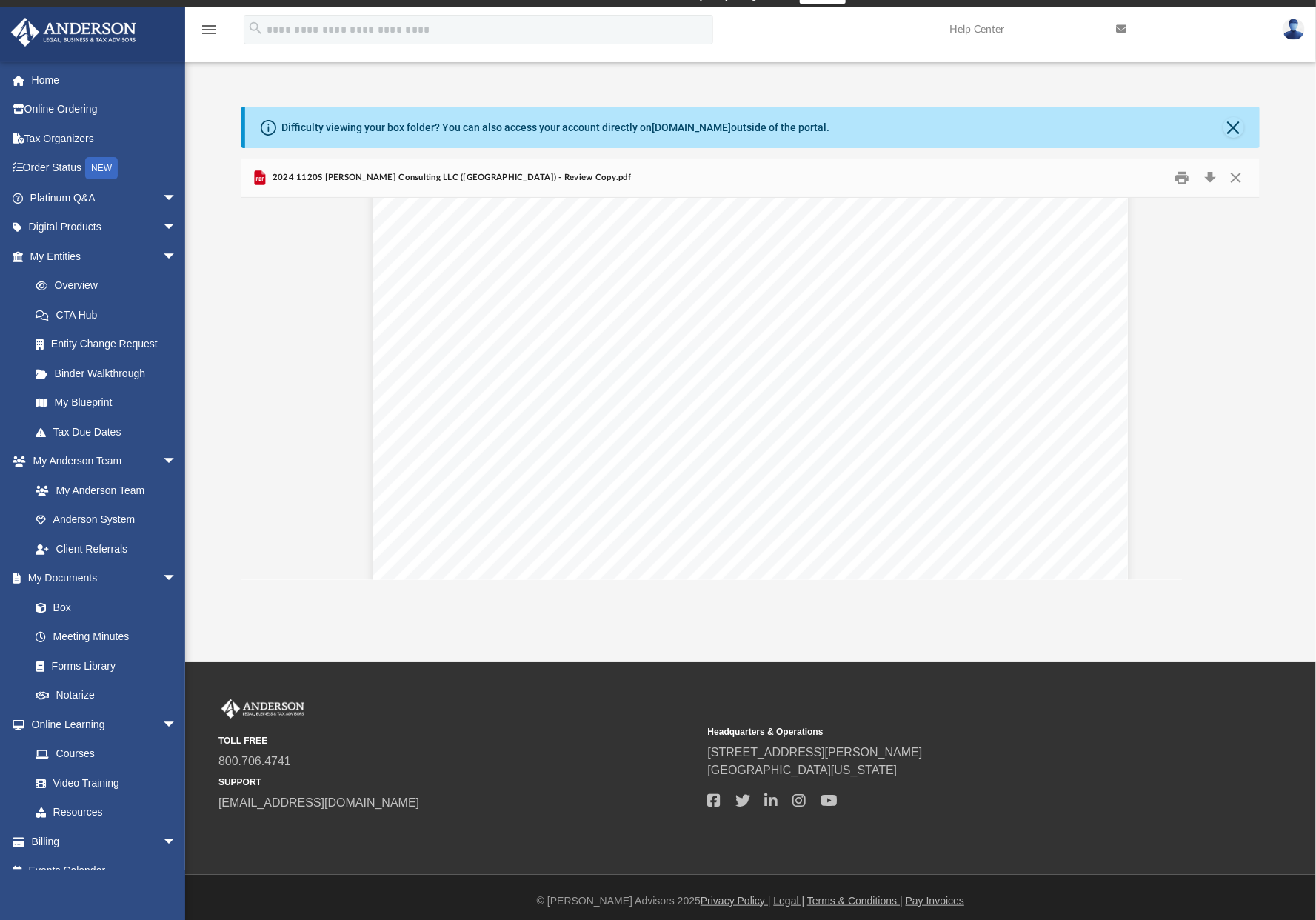
scroll to position [25, 0]
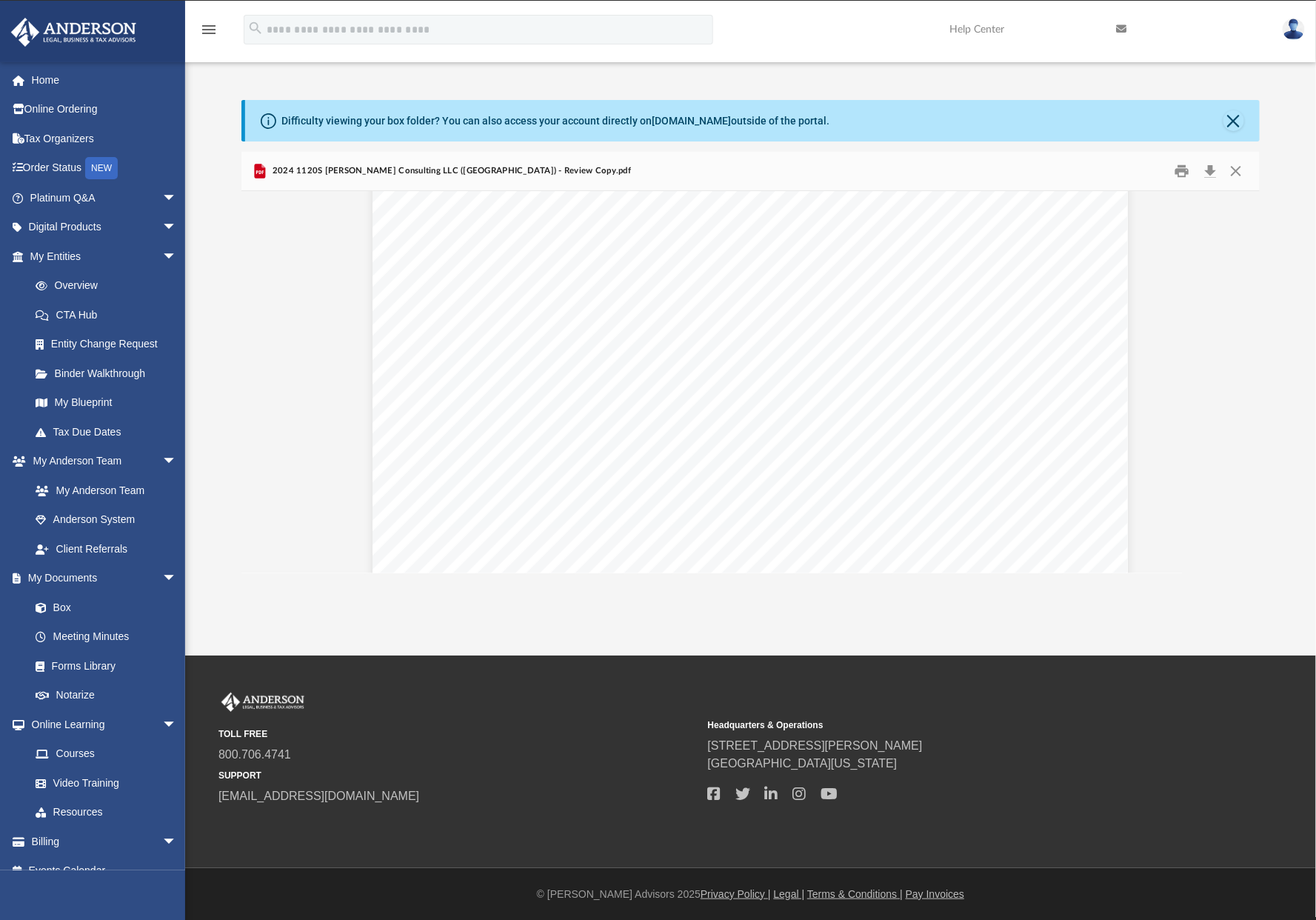
drag, startPoint x: 620, startPoint y: 913, endPoint x: 638, endPoint y: 974, distance: 63.6
click at [638, 919] on html "X Get a chance to win 6 months of Platinum for free just by filling out this su…" at bounding box center [658, 448] width 1316 height 946
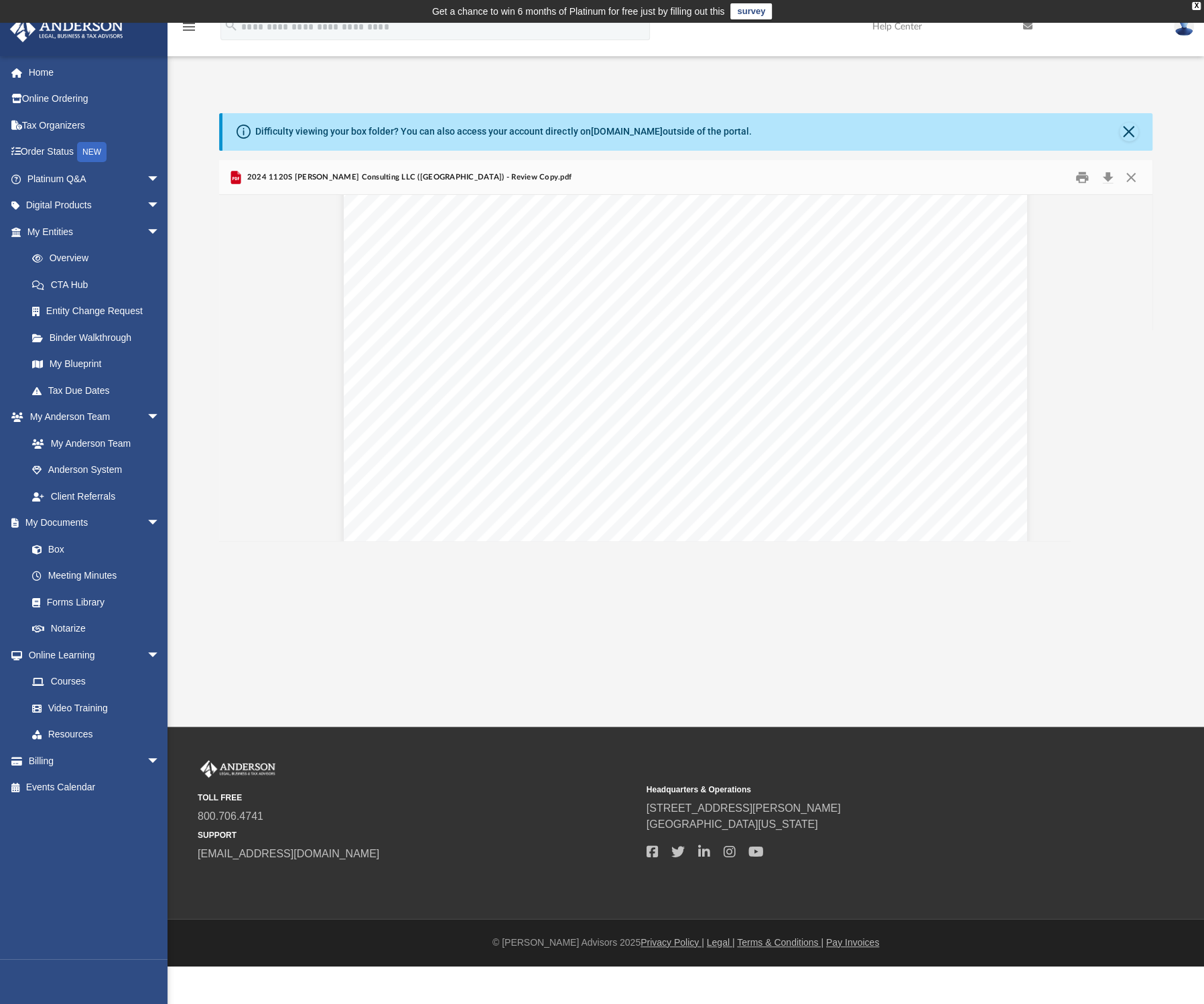
scroll to position [24071, 0]
click at [1125, 136] on button "Close" at bounding box center [1129, 132] width 19 height 19
